Goal: Information Seeking & Learning: Compare options

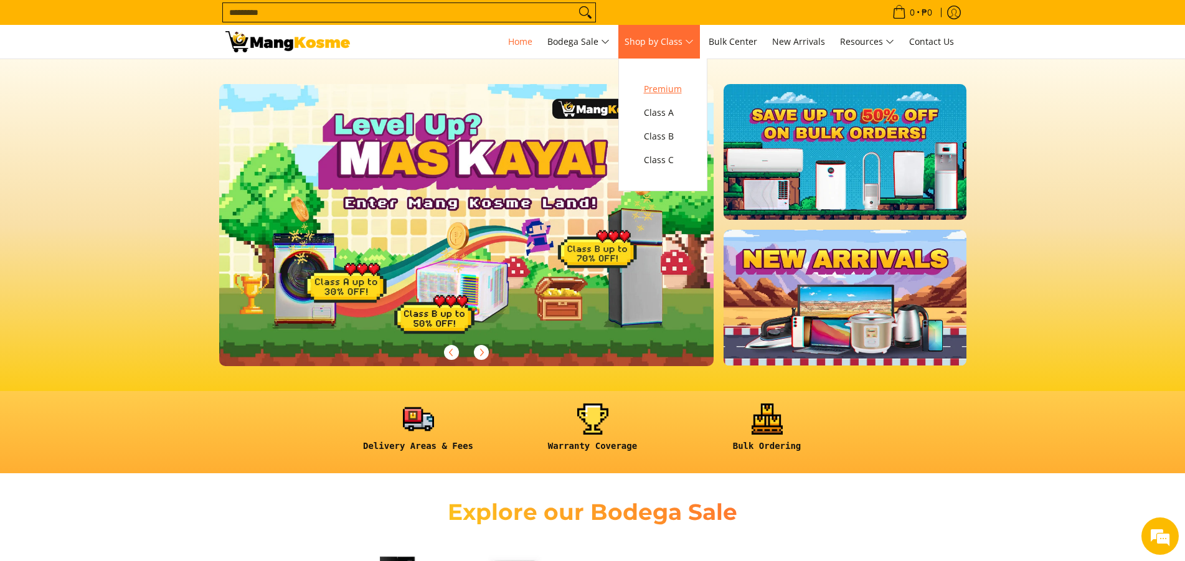
click at [670, 92] on span "Premium" at bounding box center [663, 90] width 38 height 16
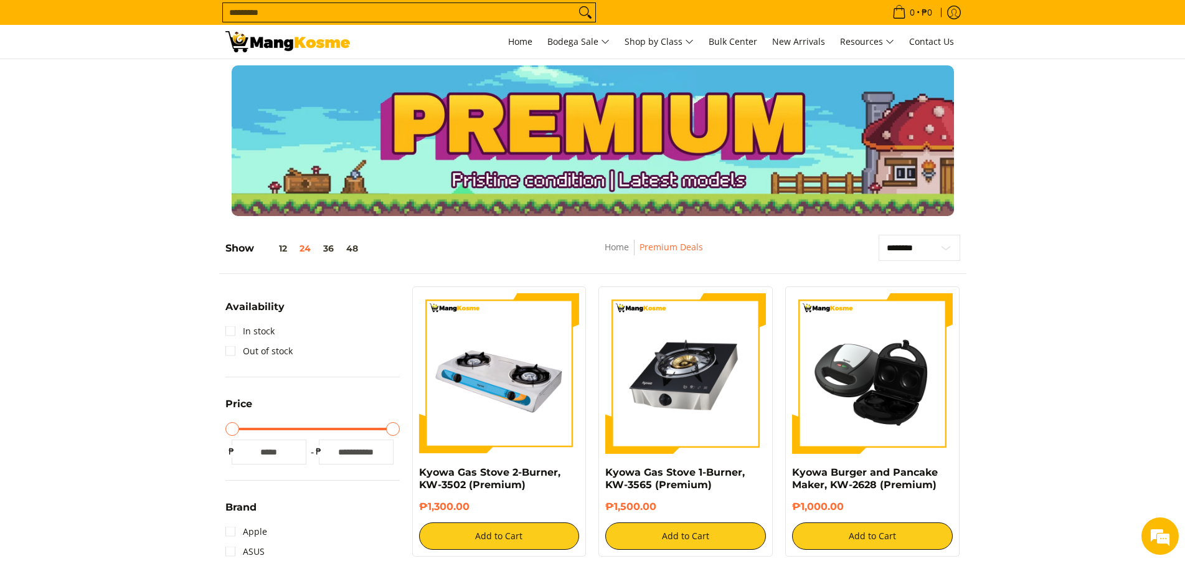
scroll to position [424, 0]
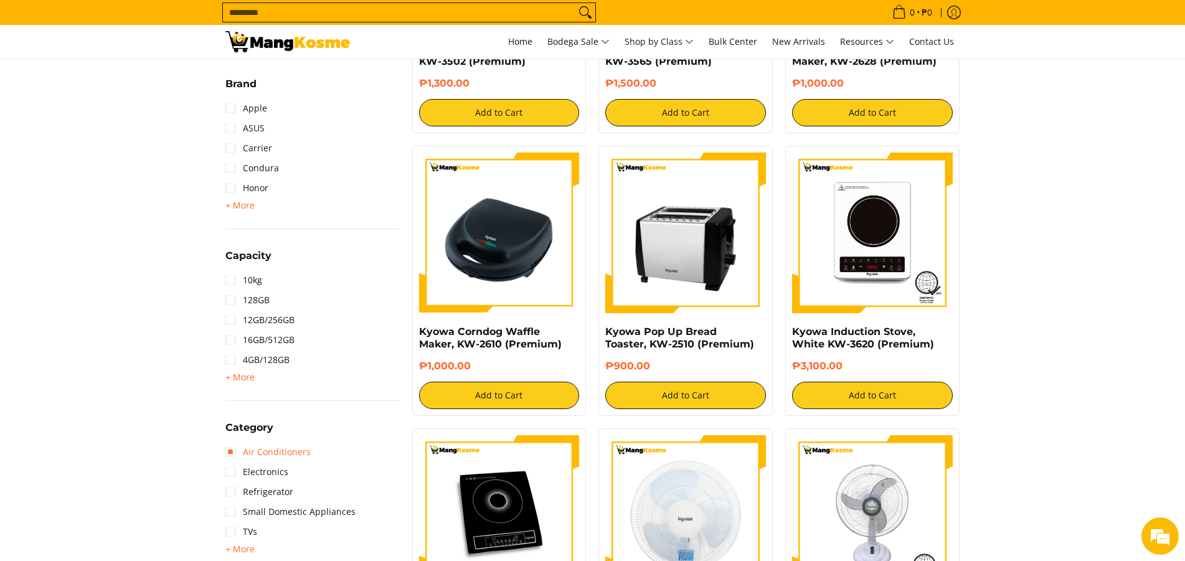
click at [231, 456] on link "Air Conditioners" at bounding box center [267, 452] width 85 height 20
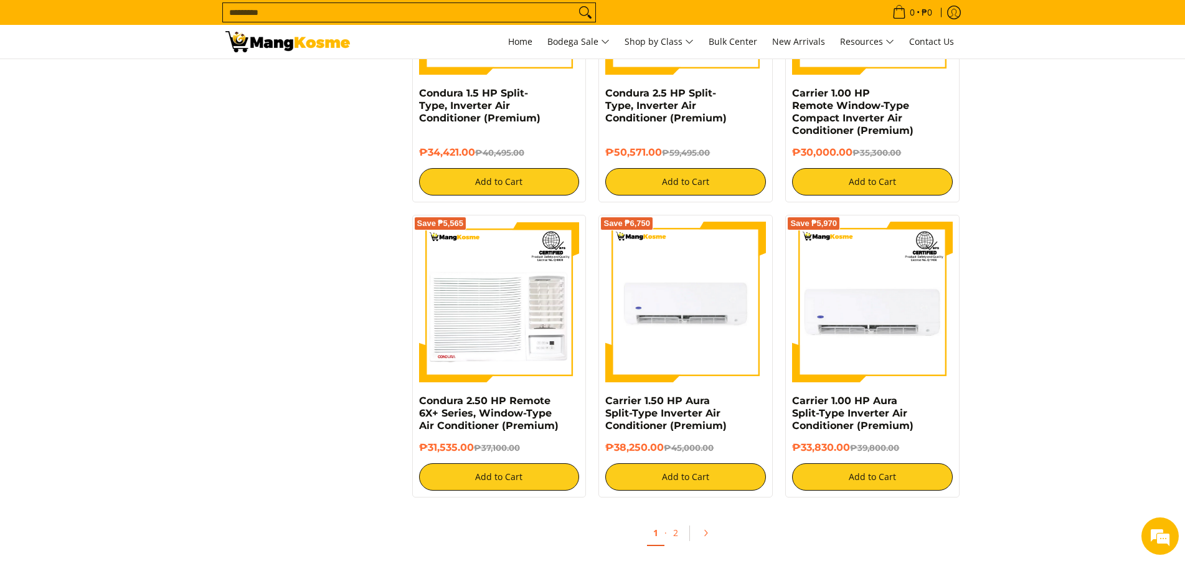
scroll to position [2293, 0]
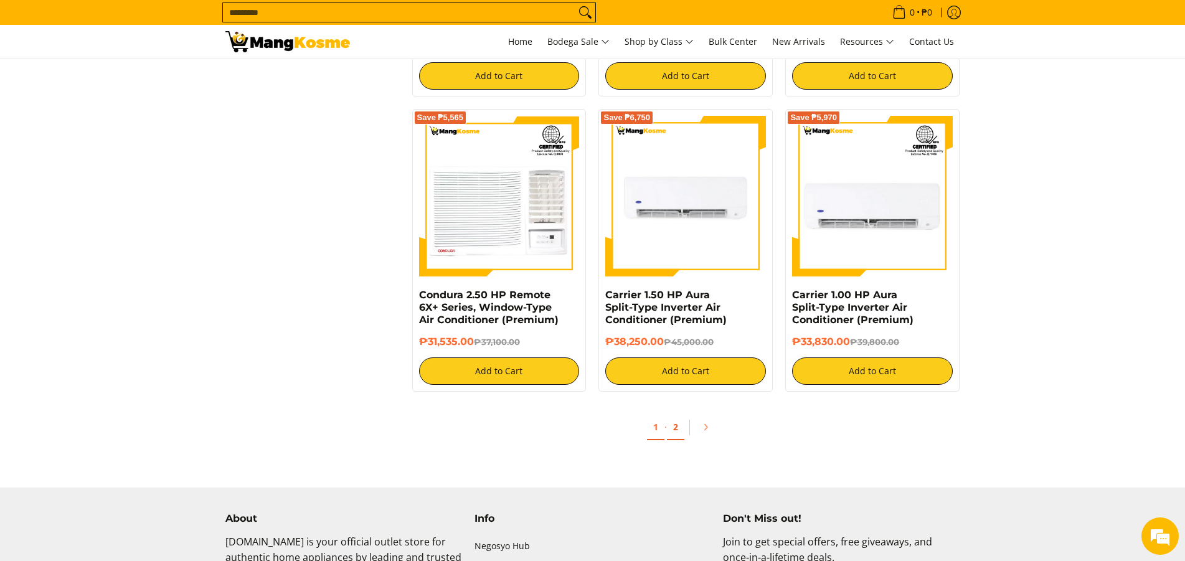
click at [673, 435] on link "2" at bounding box center [675, 428] width 17 height 26
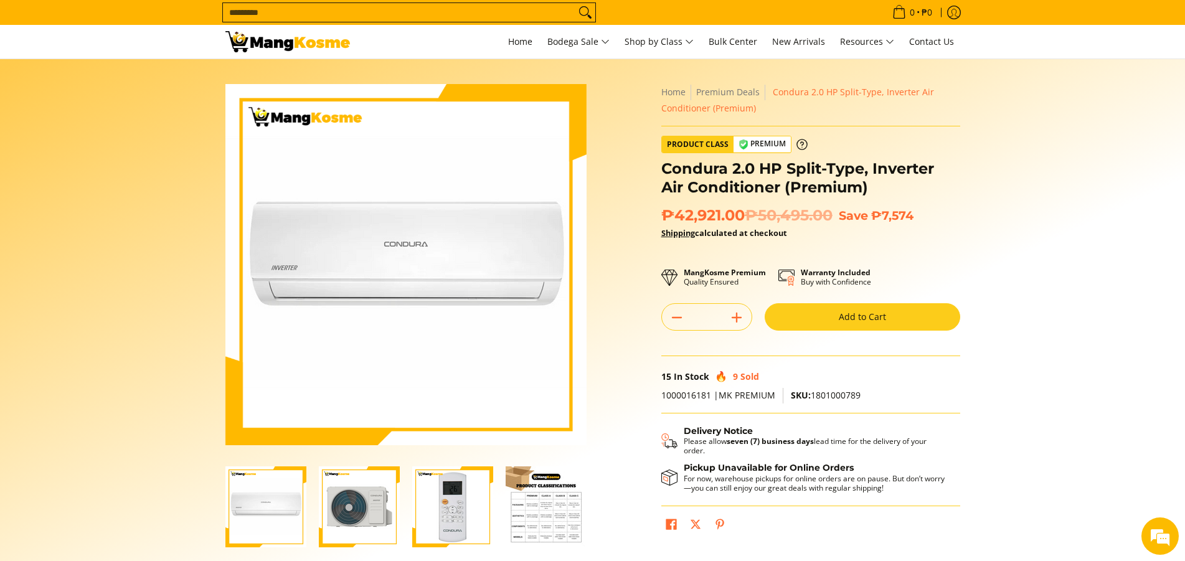
click at [456, 524] on img "Condura 2.0 HP Split-Type, Inverter Air Conditioner (Premium)-3" at bounding box center [452, 507] width 81 height 81
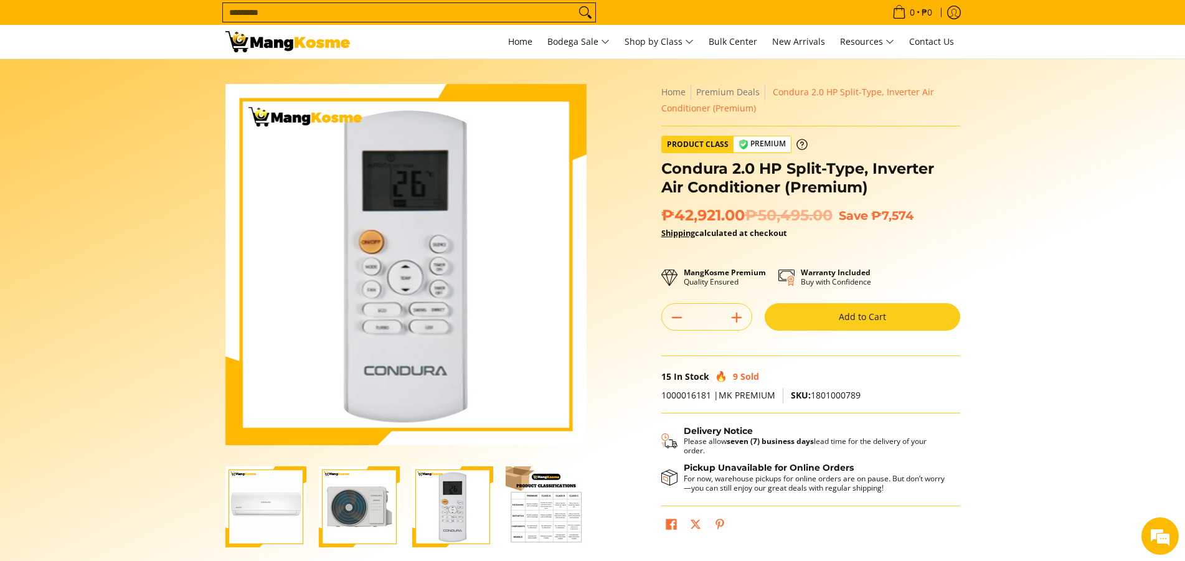
click at [524, 516] on img "Condura 2.0 HP Split-Type, Inverter Air Conditioner (Premium)-4" at bounding box center [546, 507] width 81 height 81
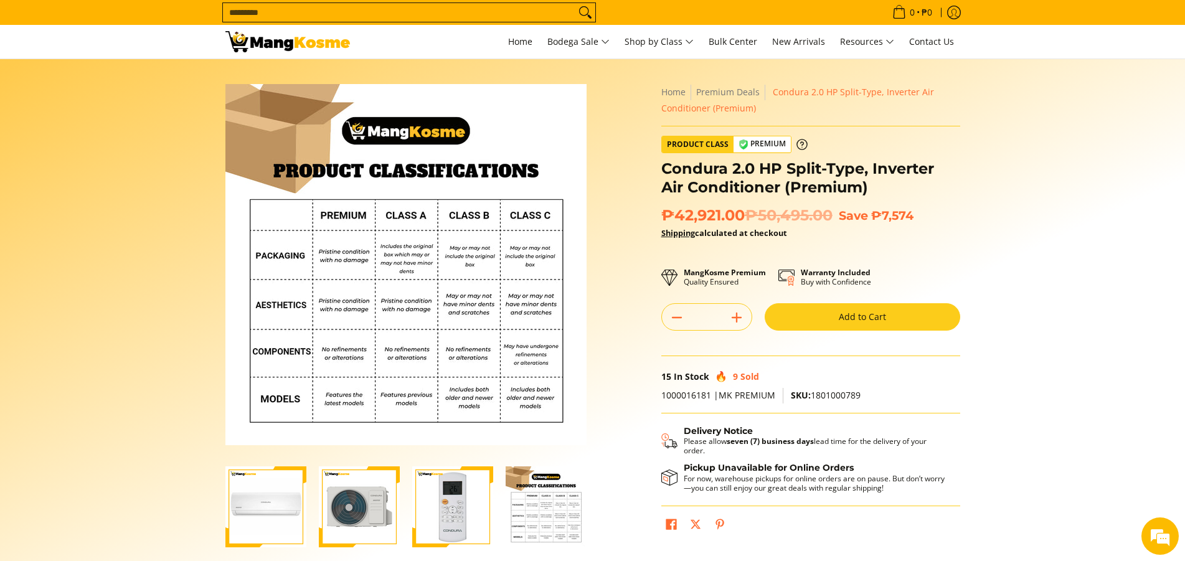
click at [409, 511] on div at bounding box center [452, 507] width 93 height 97
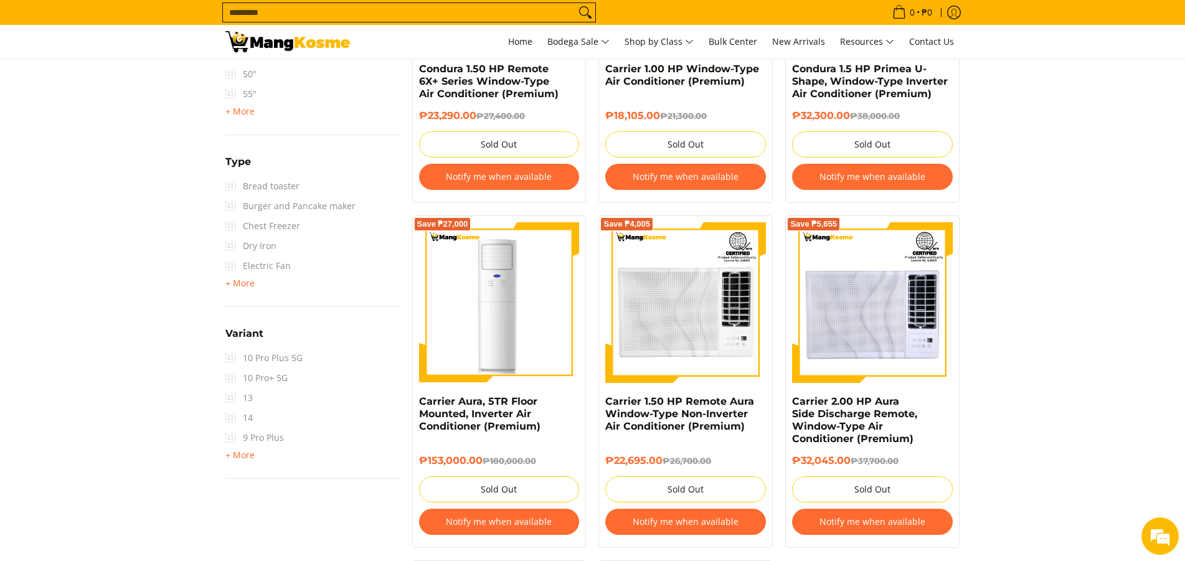
scroll to position [1694, 0]
